Goal: Information Seeking & Learning: Learn about a topic

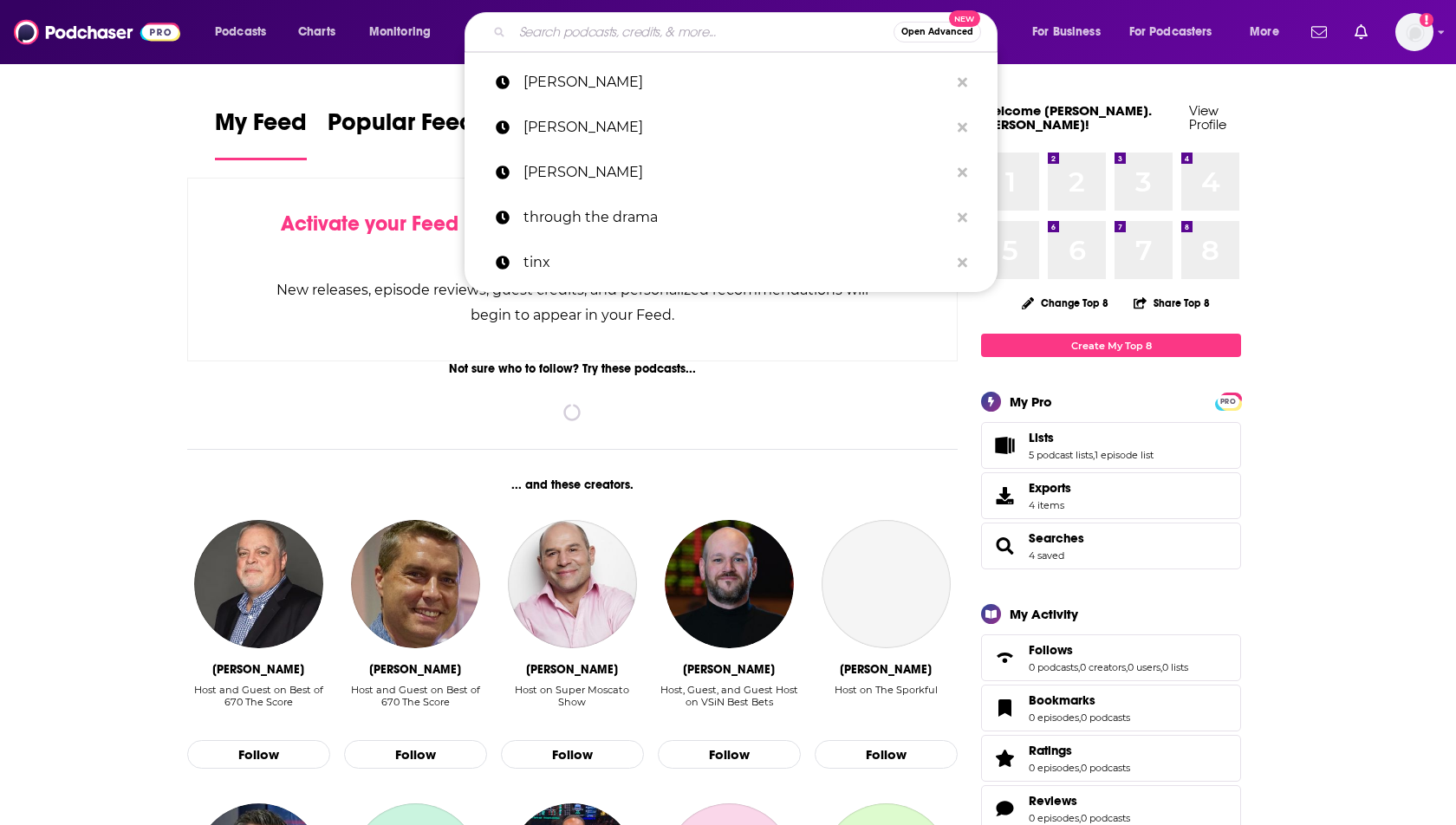
click at [584, 35] on input "Search podcasts, credits, & more..." at bounding box center [703, 32] width 382 height 28
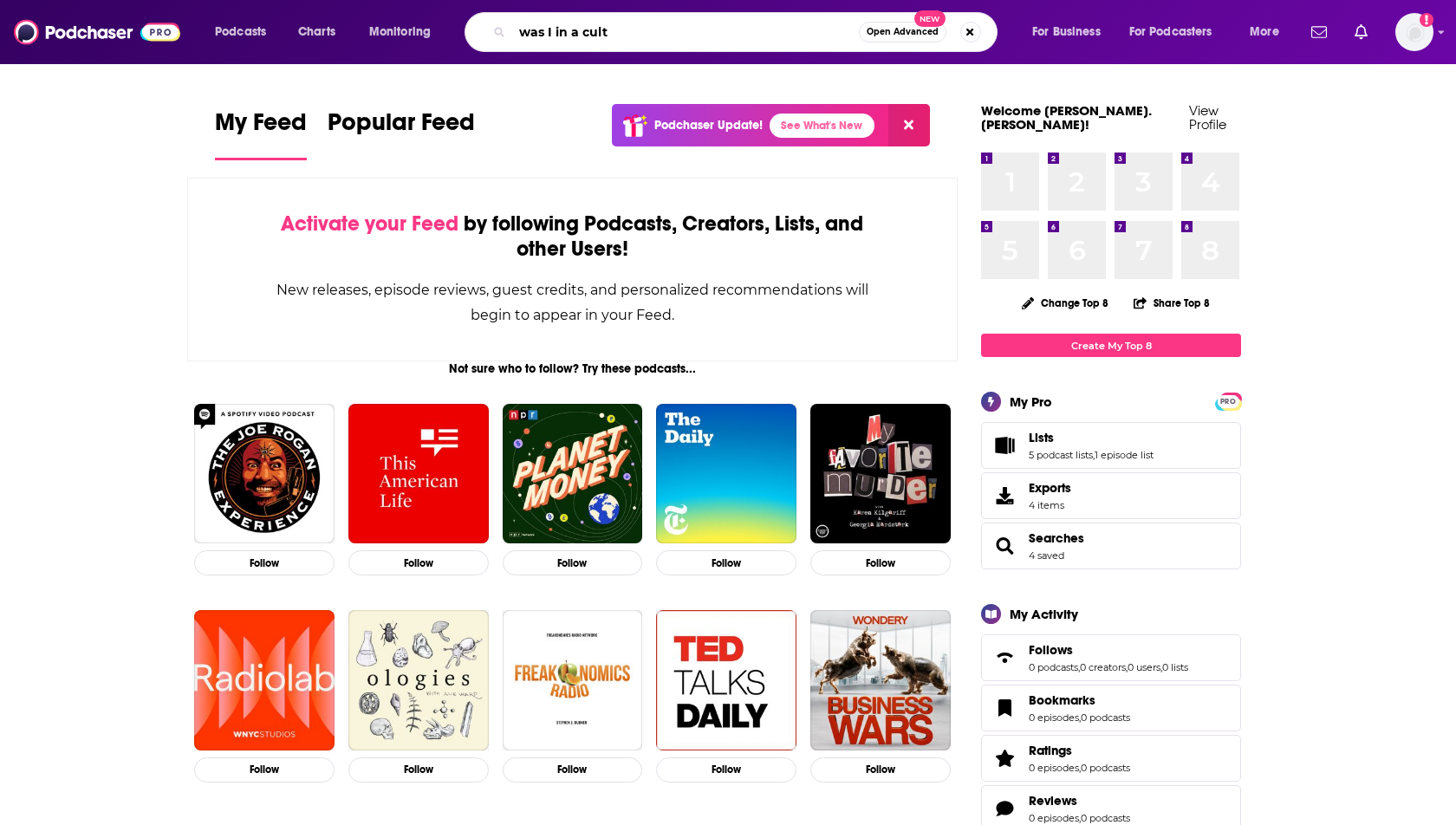
type input "was I in a cult"
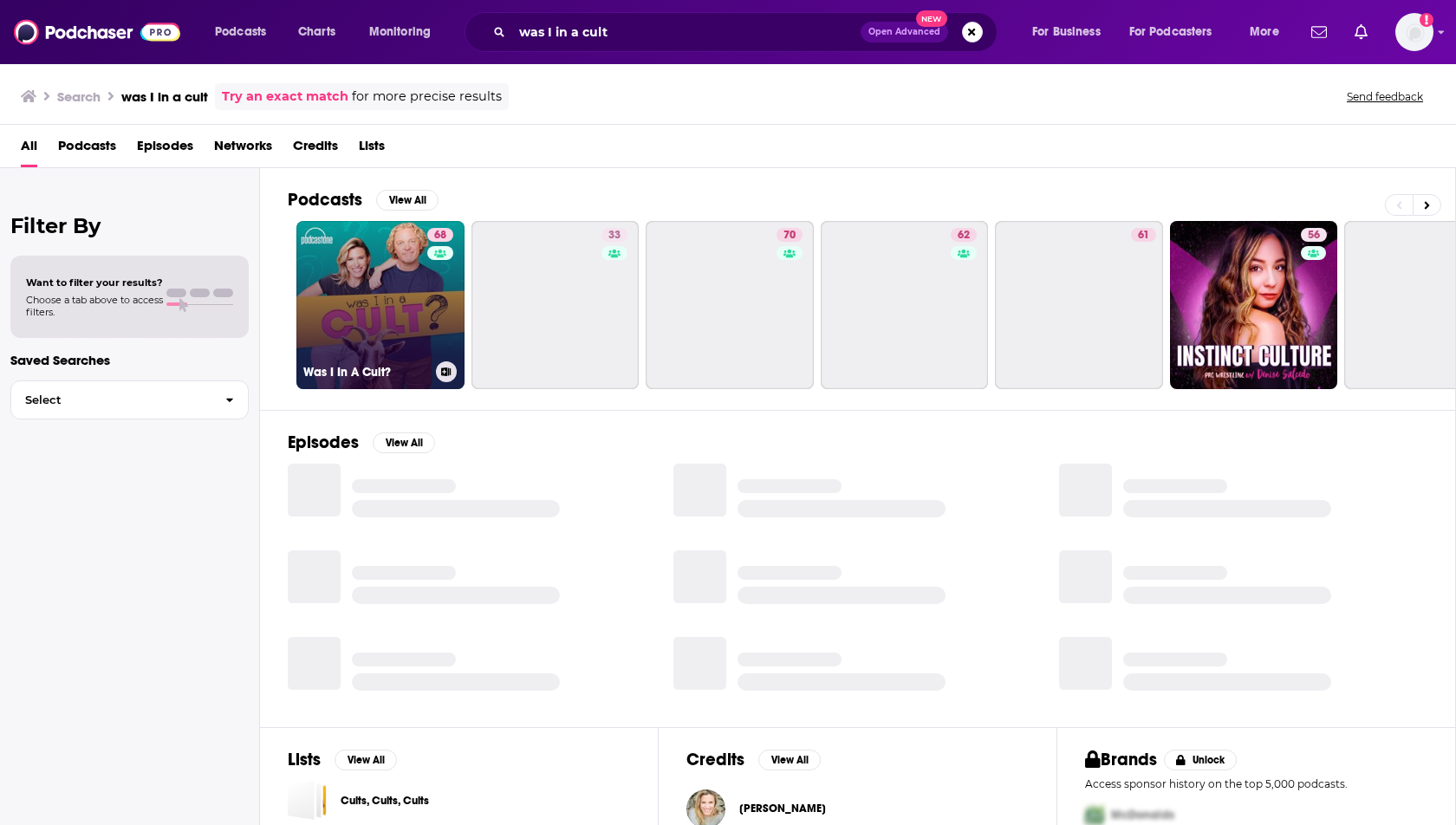
click at [352, 305] on link "68 Was I In A Cult?" at bounding box center [380, 304] width 168 height 168
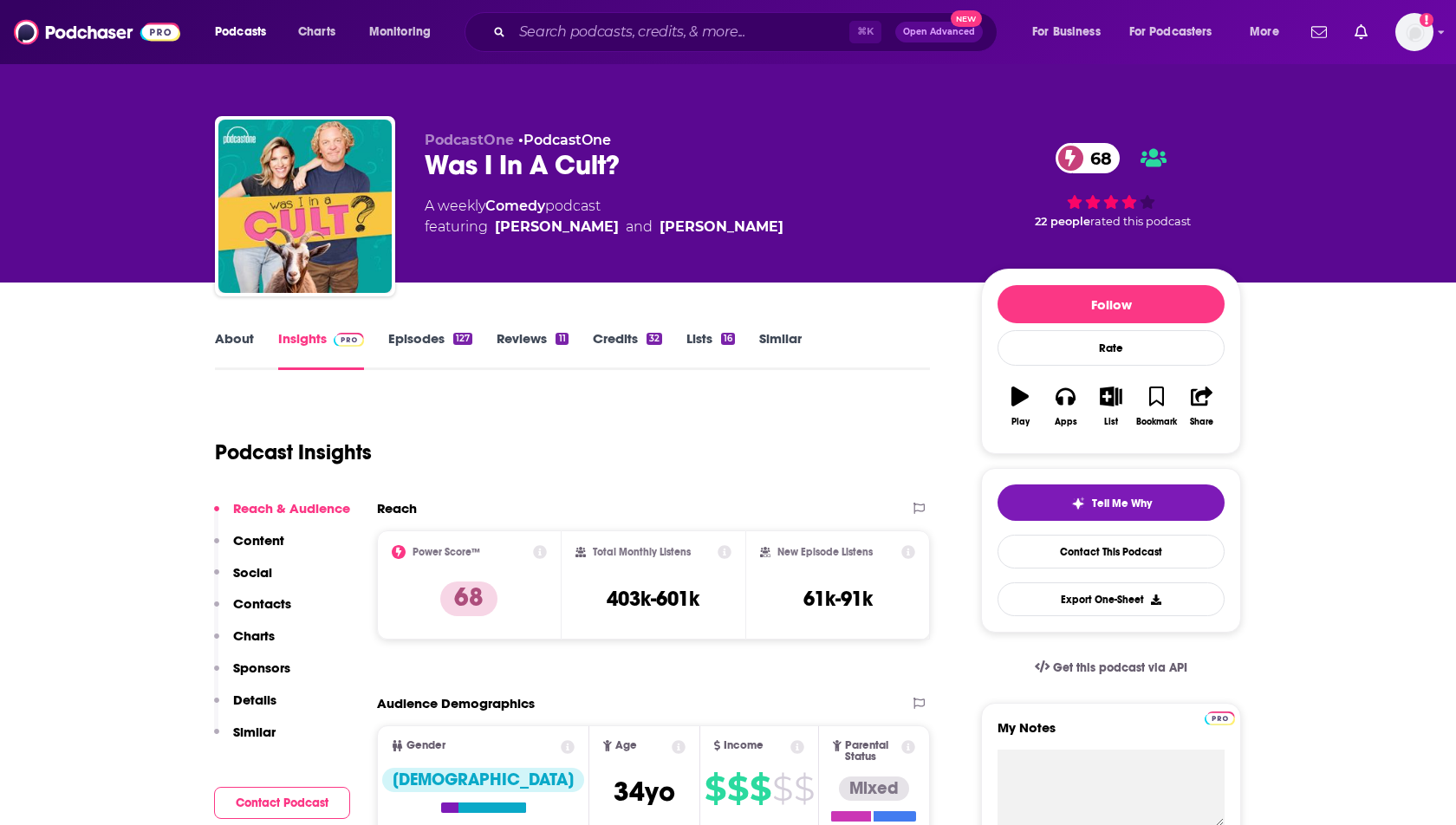
click at [250, 562] on button "Content" at bounding box center [249, 548] width 70 height 32
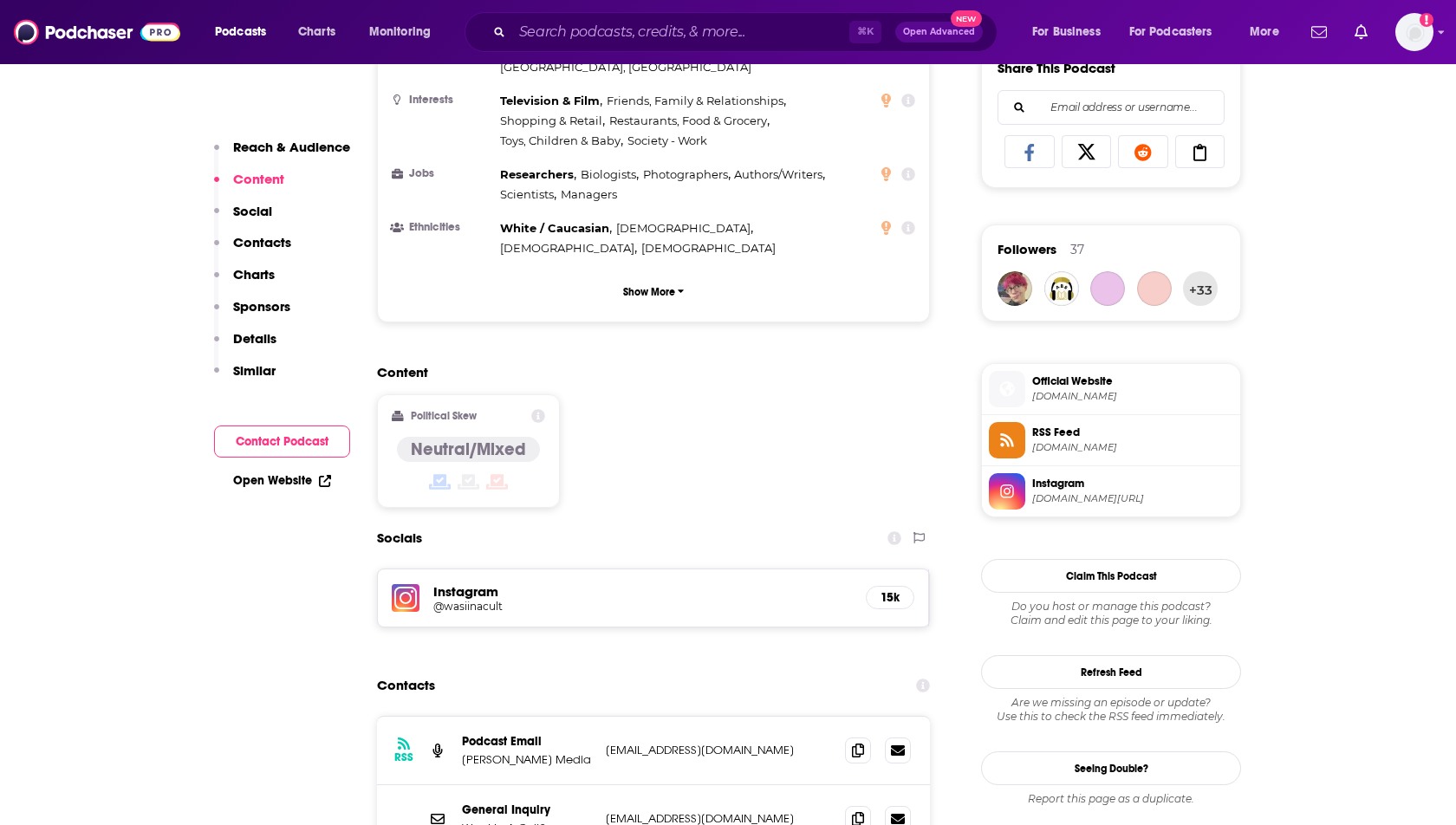
scroll to position [1119, 0]
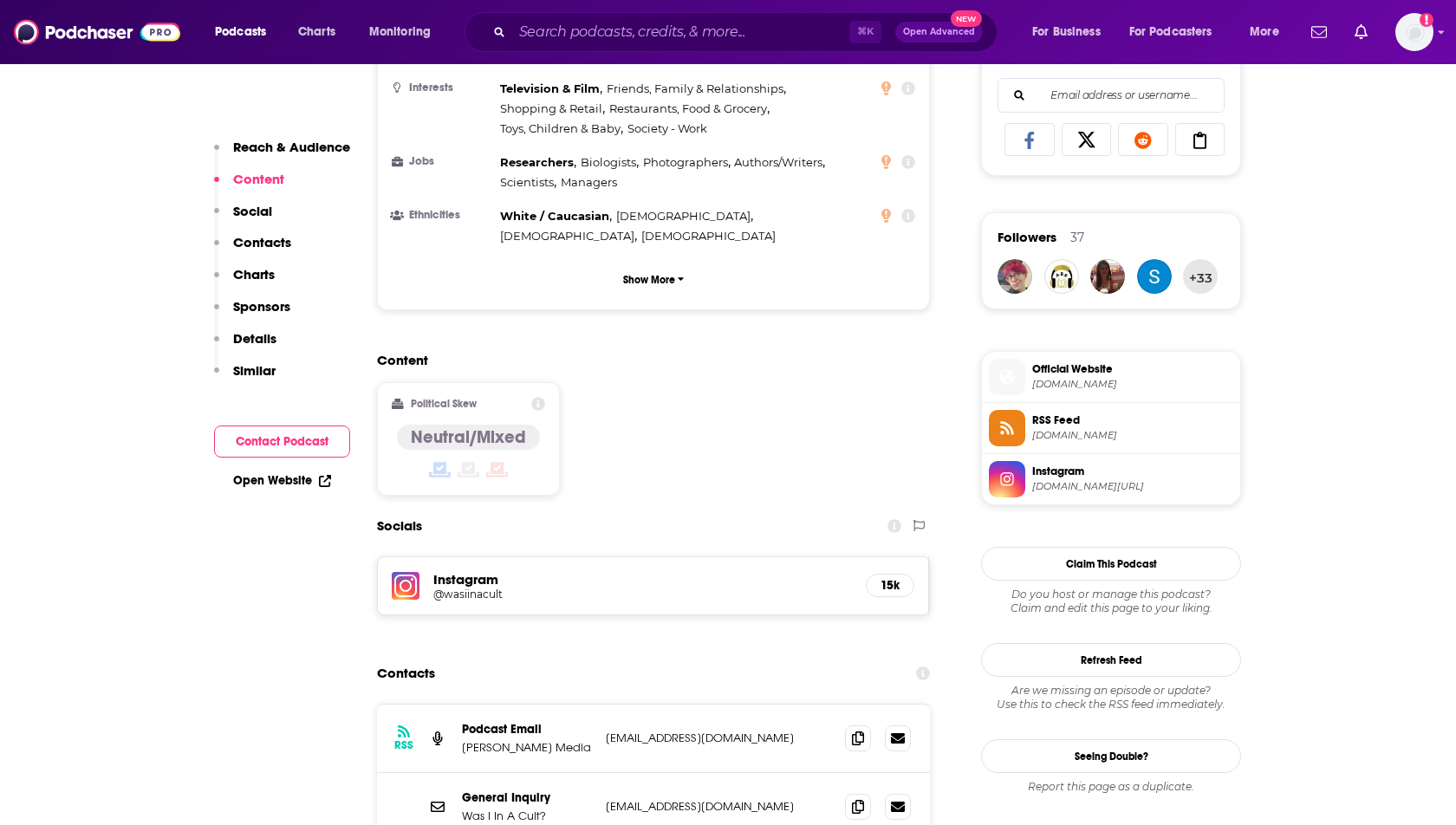
click at [461, 587] on h5 "@wasiinacult" at bounding box center [571, 594] width 277 height 13
click at [1425, 55] on div "Podcasts Charts Monitoring ⌘ K Open Advanced New For Business For Podcasters Mo…" at bounding box center [728, 32] width 1456 height 64
click at [1414, 36] on img "Logged in as heidi.egloff" at bounding box center [1414, 32] width 39 height 39
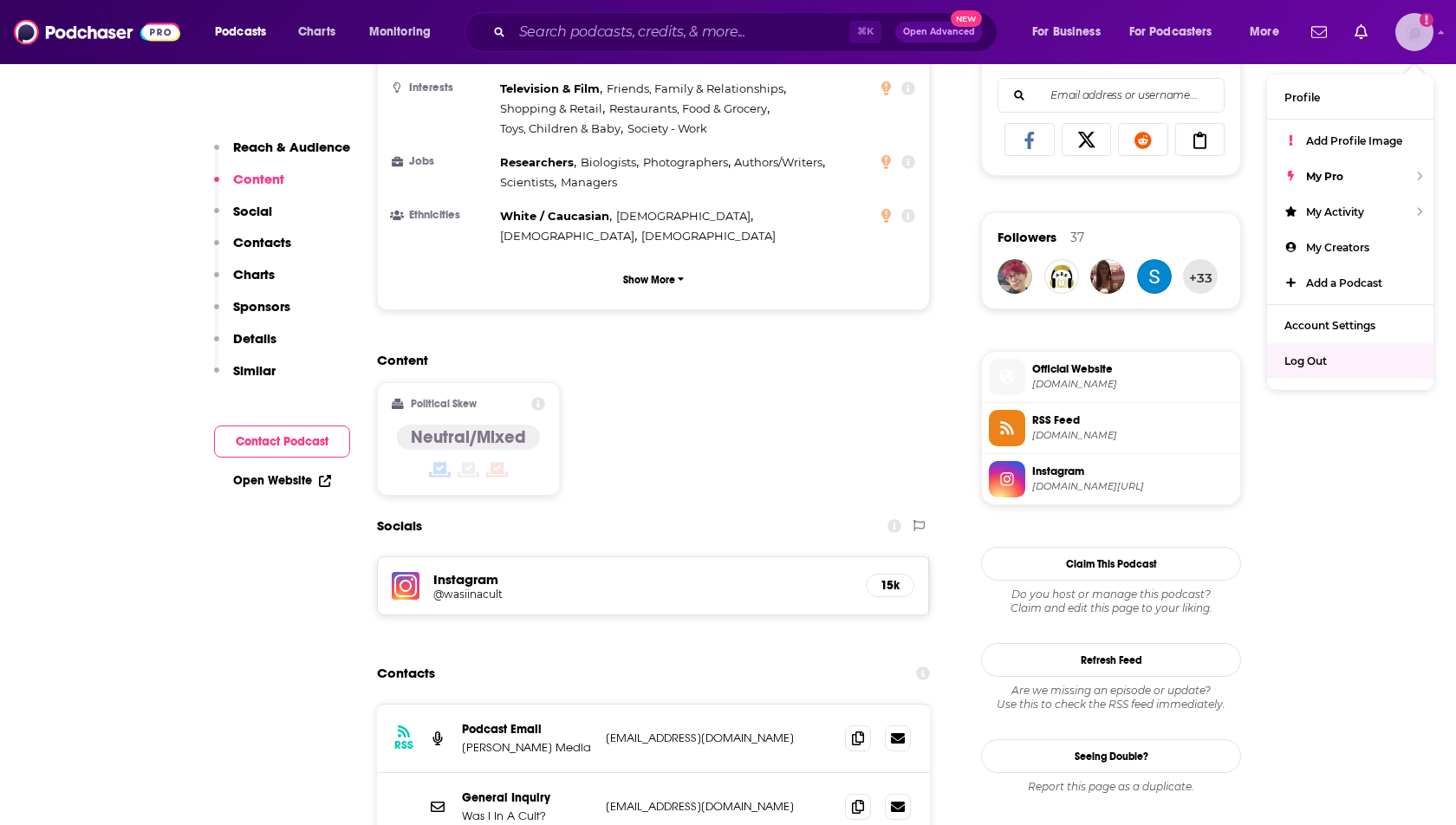
click at [1318, 357] on span "Log Out" at bounding box center [1305, 361] width 42 height 13
